Goal: Check status: Check status

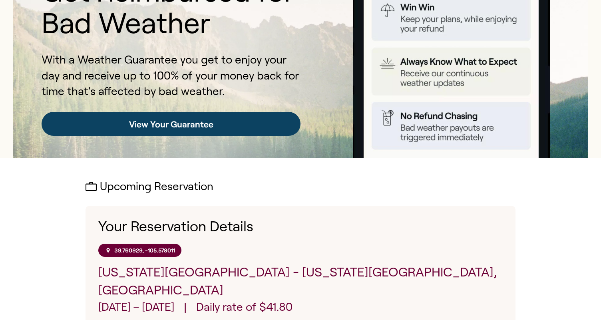
scroll to position [93, 0]
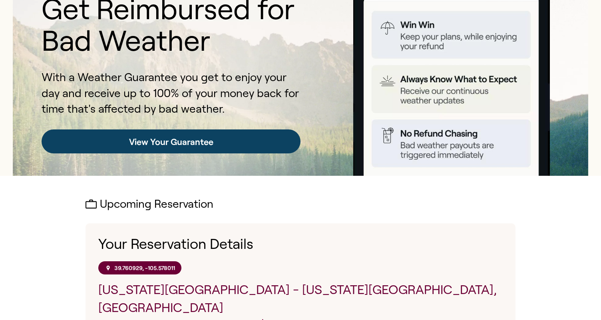
click at [186, 139] on link "View Your Guarantee" at bounding box center [171, 141] width 259 height 24
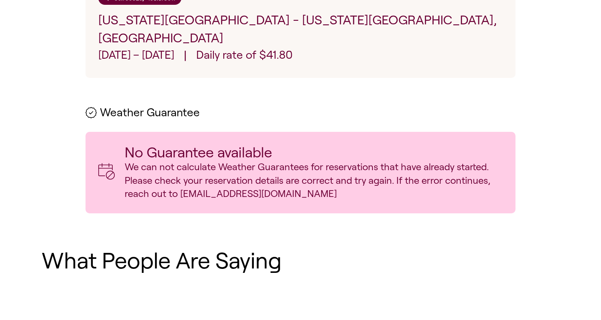
scroll to position [339, 0]
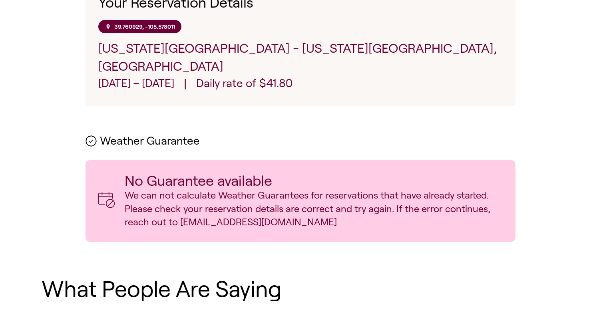
scroll to position [310, 0]
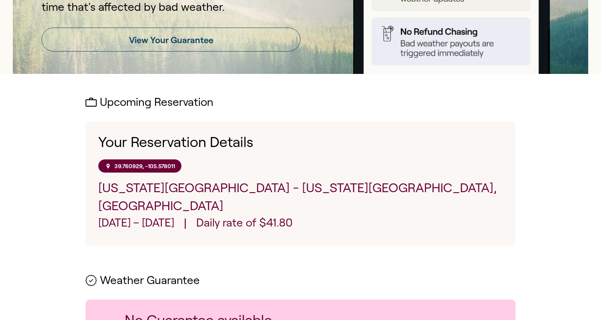
click at [248, 215] on p "Daily rate of $41.80" at bounding box center [244, 224] width 96 height 18
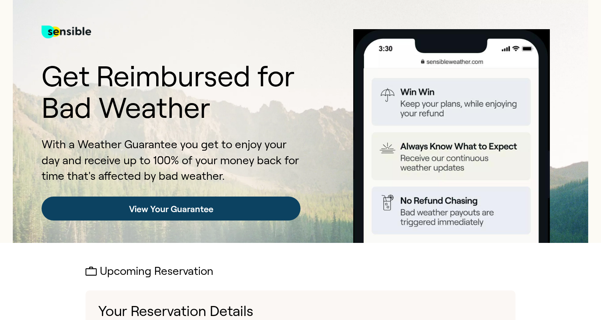
scroll to position [0, 0]
click at [207, 208] on link "View Your Guarantee" at bounding box center [171, 209] width 259 height 24
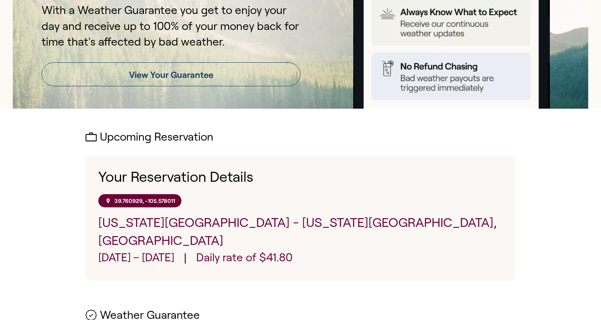
scroll to position [80, 0]
